Goal: Information Seeking & Learning: Learn about a topic

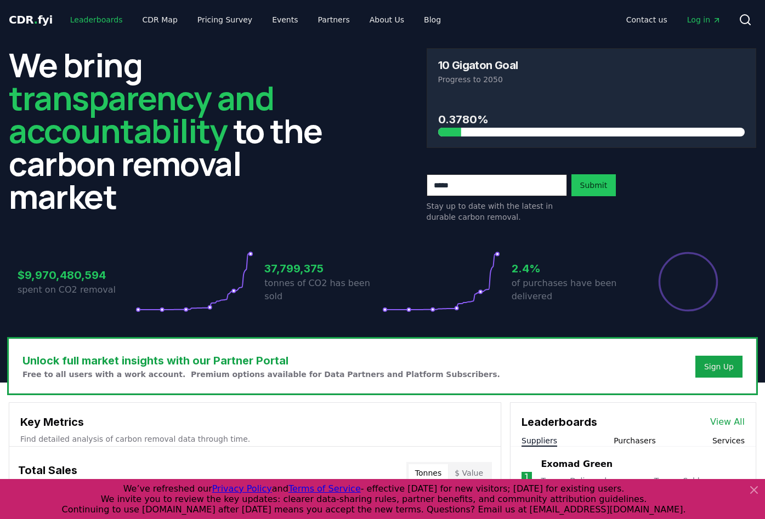
click at [86, 29] on link "Leaderboards" at bounding box center [96, 20] width 70 height 20
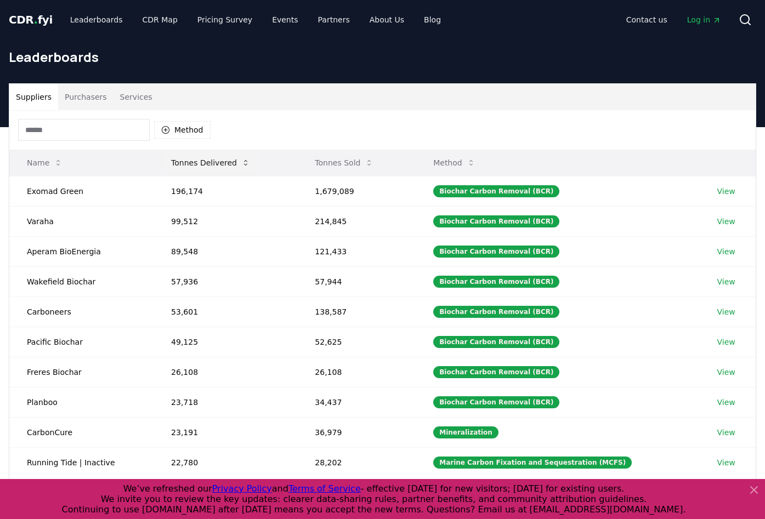
click at [191, 164] on button "Tonnes Delivered" at bounding box center [210, 163] width 97 height 22
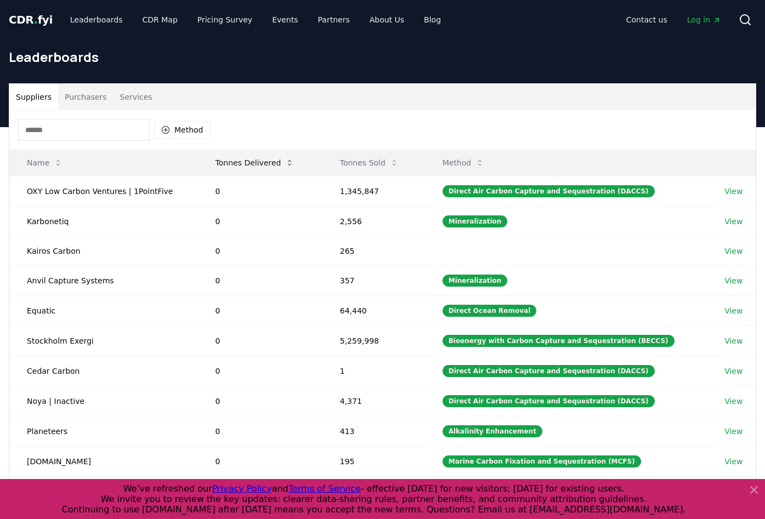
click at [248, 165] on button "Tonnes Delivered" at bounding box center [255, 163] width 97 height 22
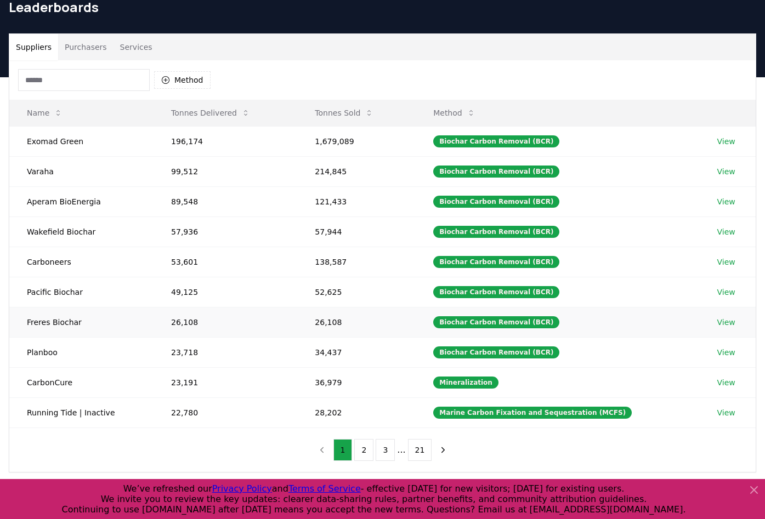
scroll to position [51, 0]
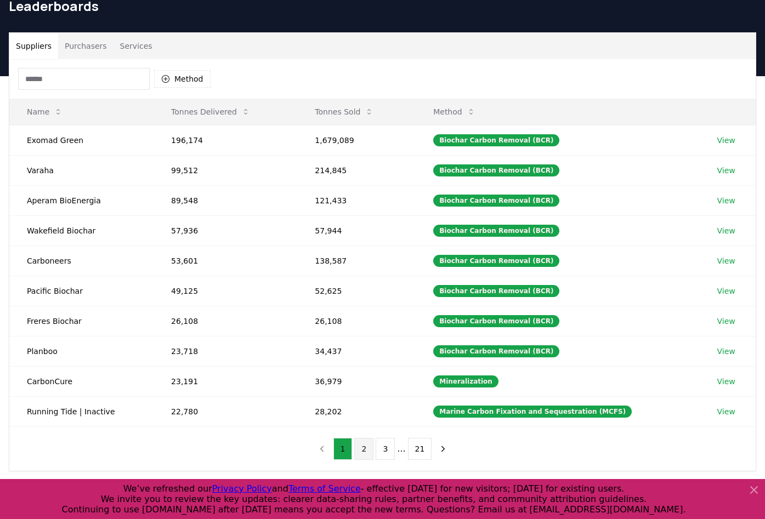
click at [365, 450] on button "2" at bounding box center [363, 449] width 19 height 22
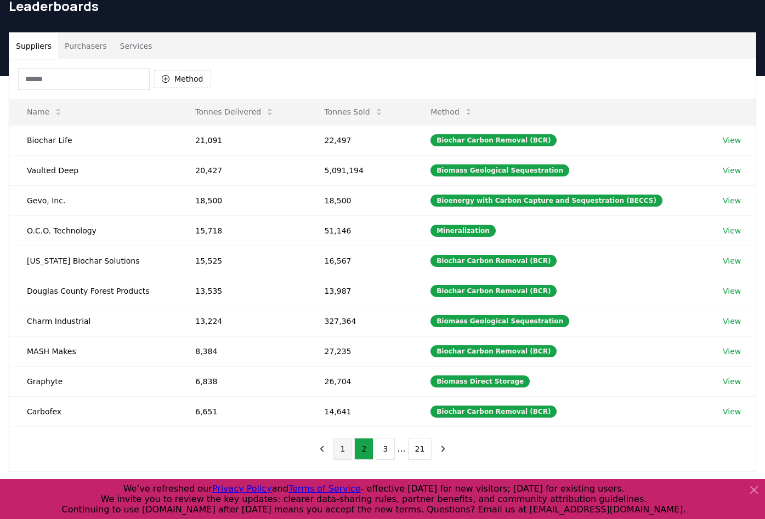
click at [348, 450] on button "1" at bounding box center [342, 449] width 19 height 22
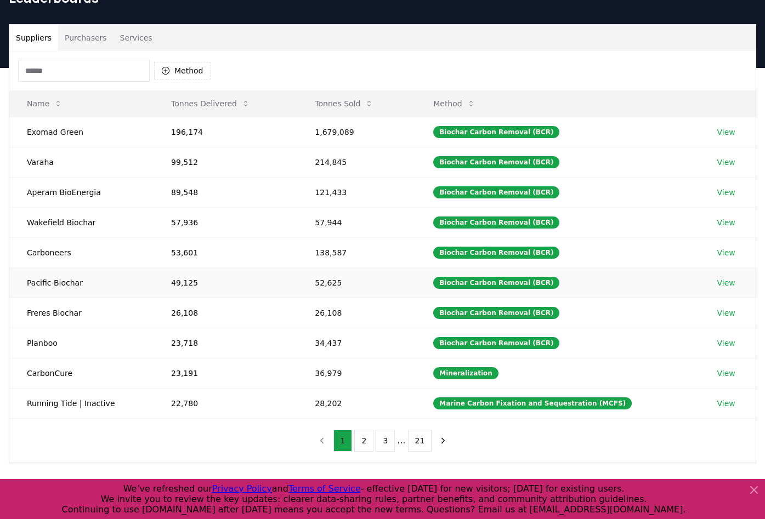
scroll to position [61, 0]
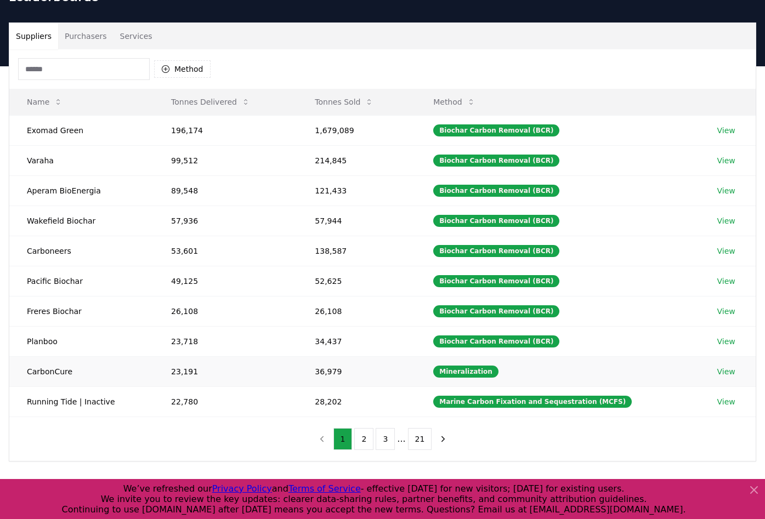
click at [55, 372] on td "CarbonCure" at bounding box center [81, 371] width 144 height 30
click at [364, 433] on button "2" at bounding box center [363, 439] width 19 height 22
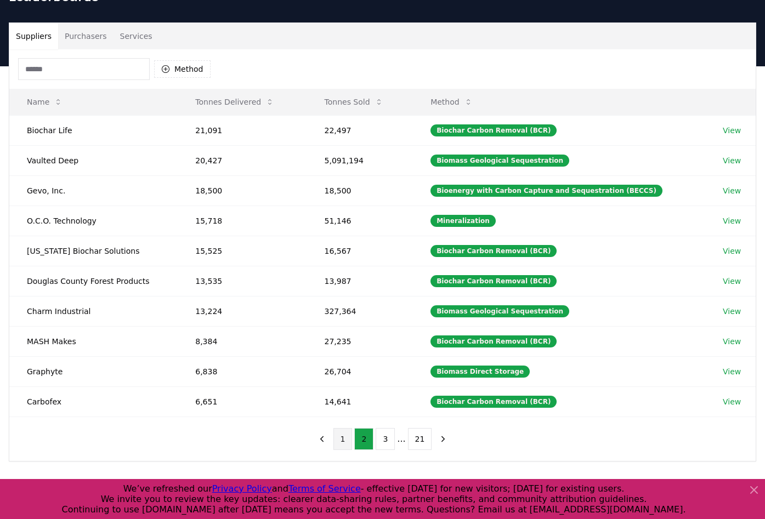
click at [348, 440] on button "1" at bounding box center [342, 439] width 19 height 22
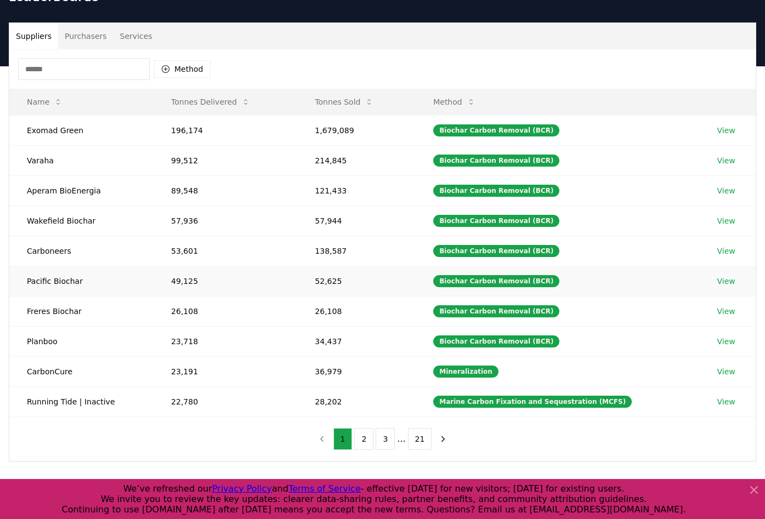
scroll to position [0, 0]
